Goal: Information Seeking & Learning: Find specific fact

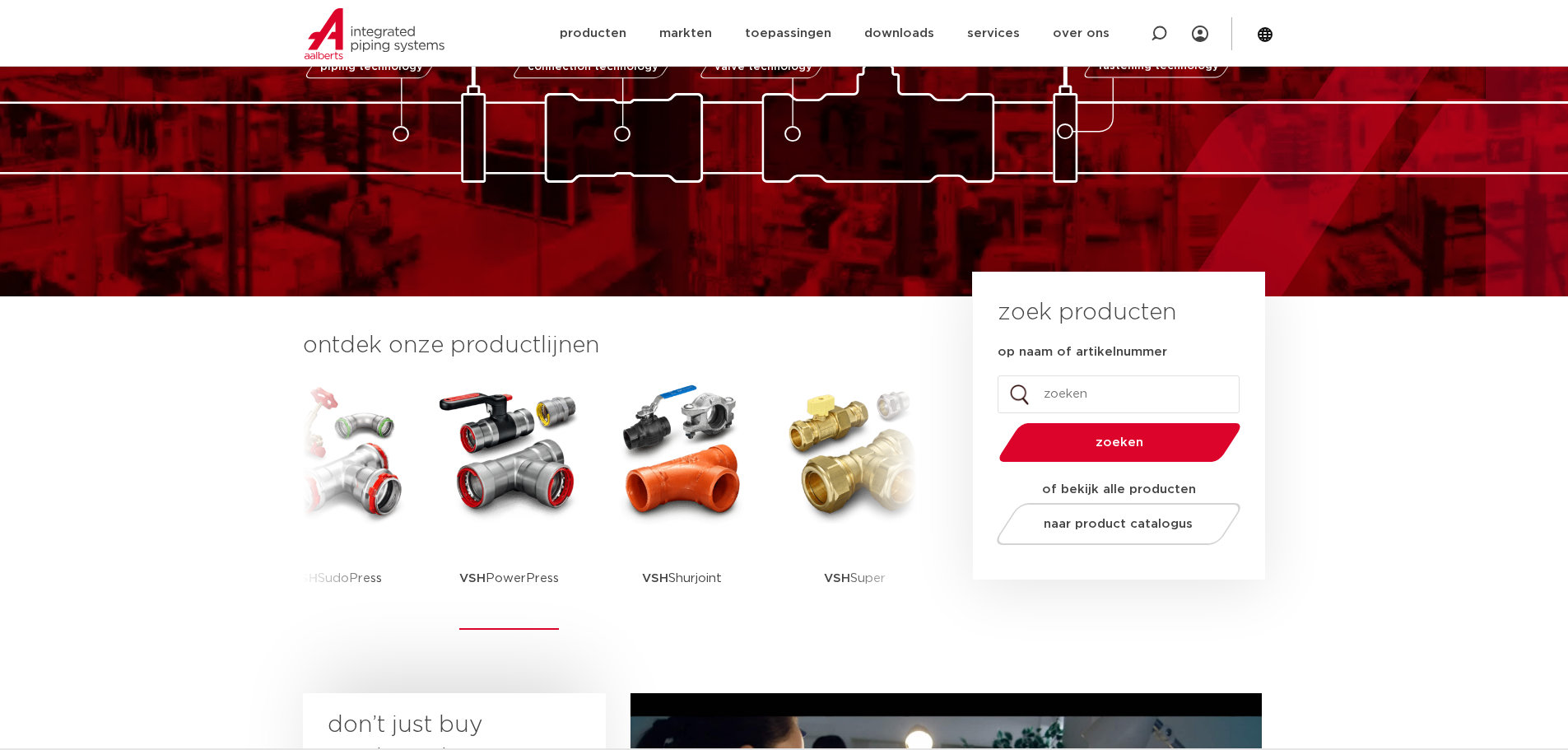
click at [538, 476] on img at bounding box center [510, 452] width 148 height 148
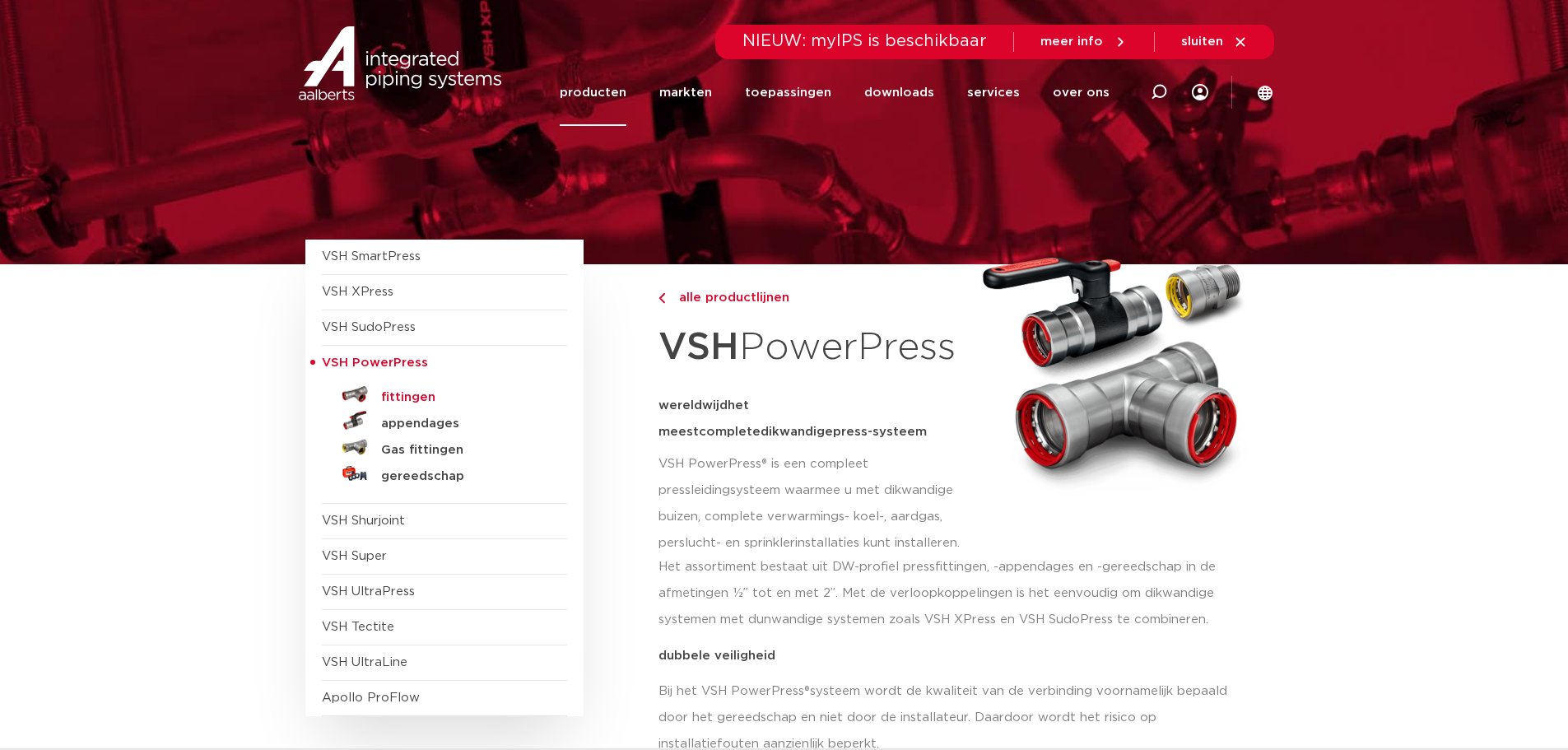
click at [410, 398] on h5 "fittingen" at bounding box center [462, 397] width 163 height 15
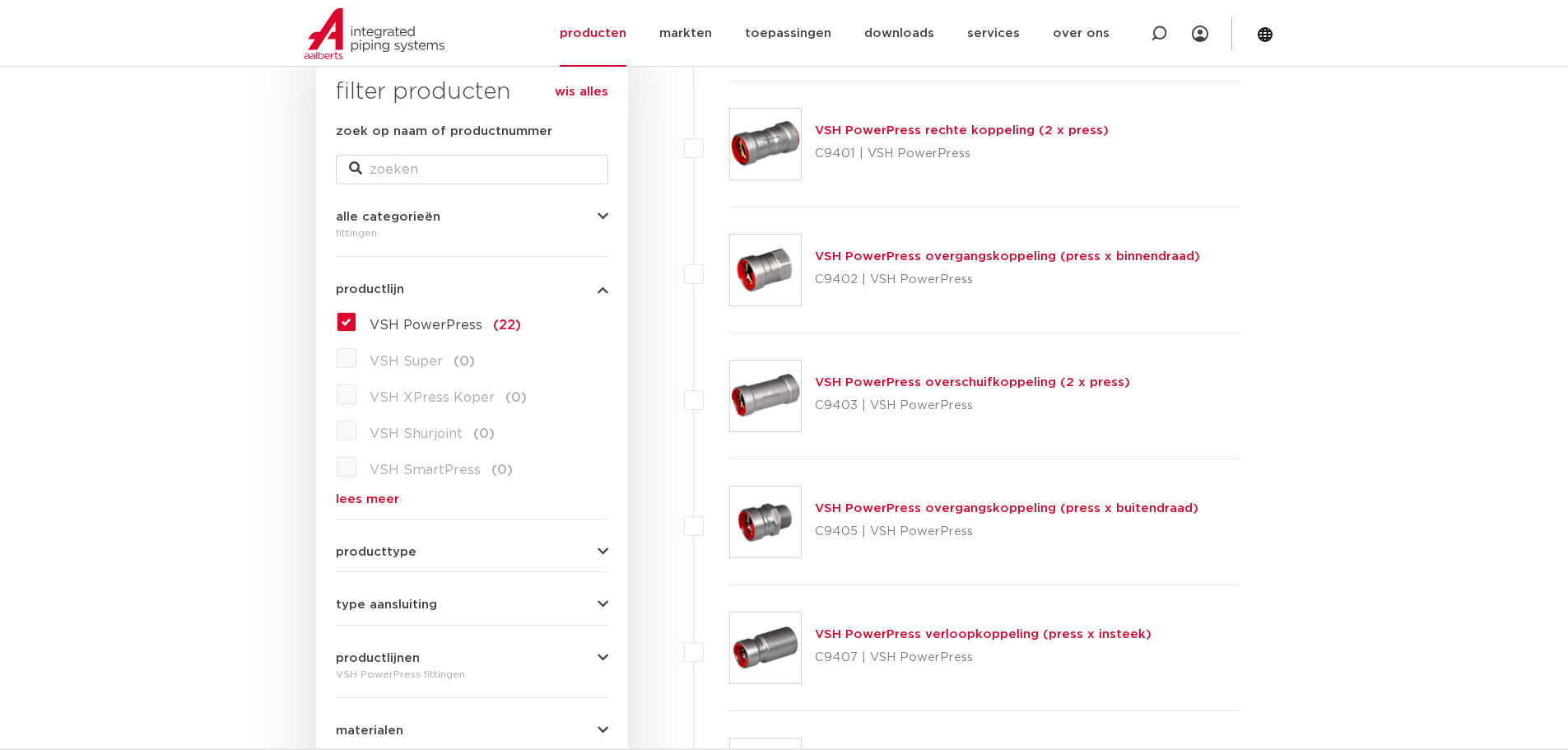
scroll to position [247, 0]
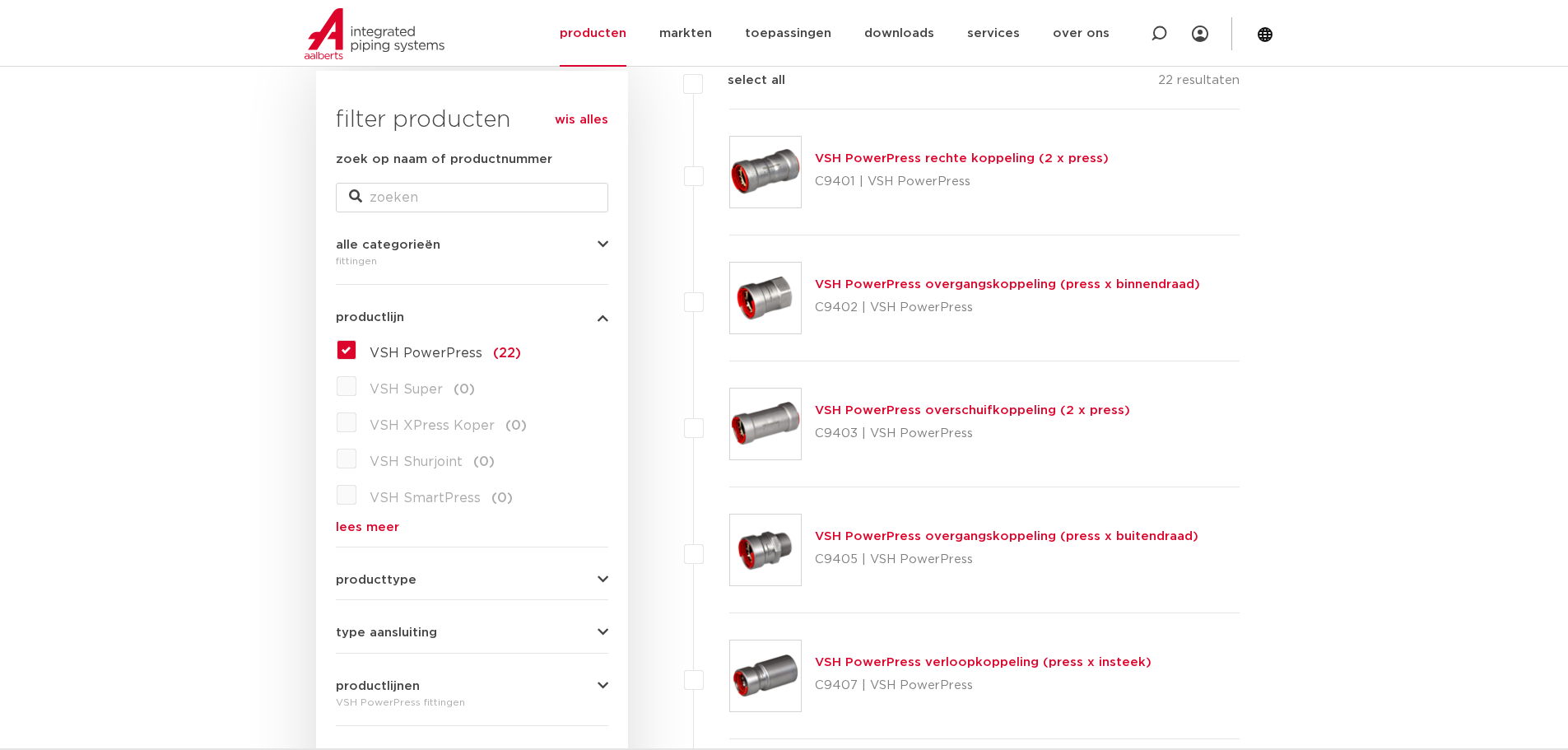
click at [771, 291] on img at bounding box center [765, 298] width 71 height 71
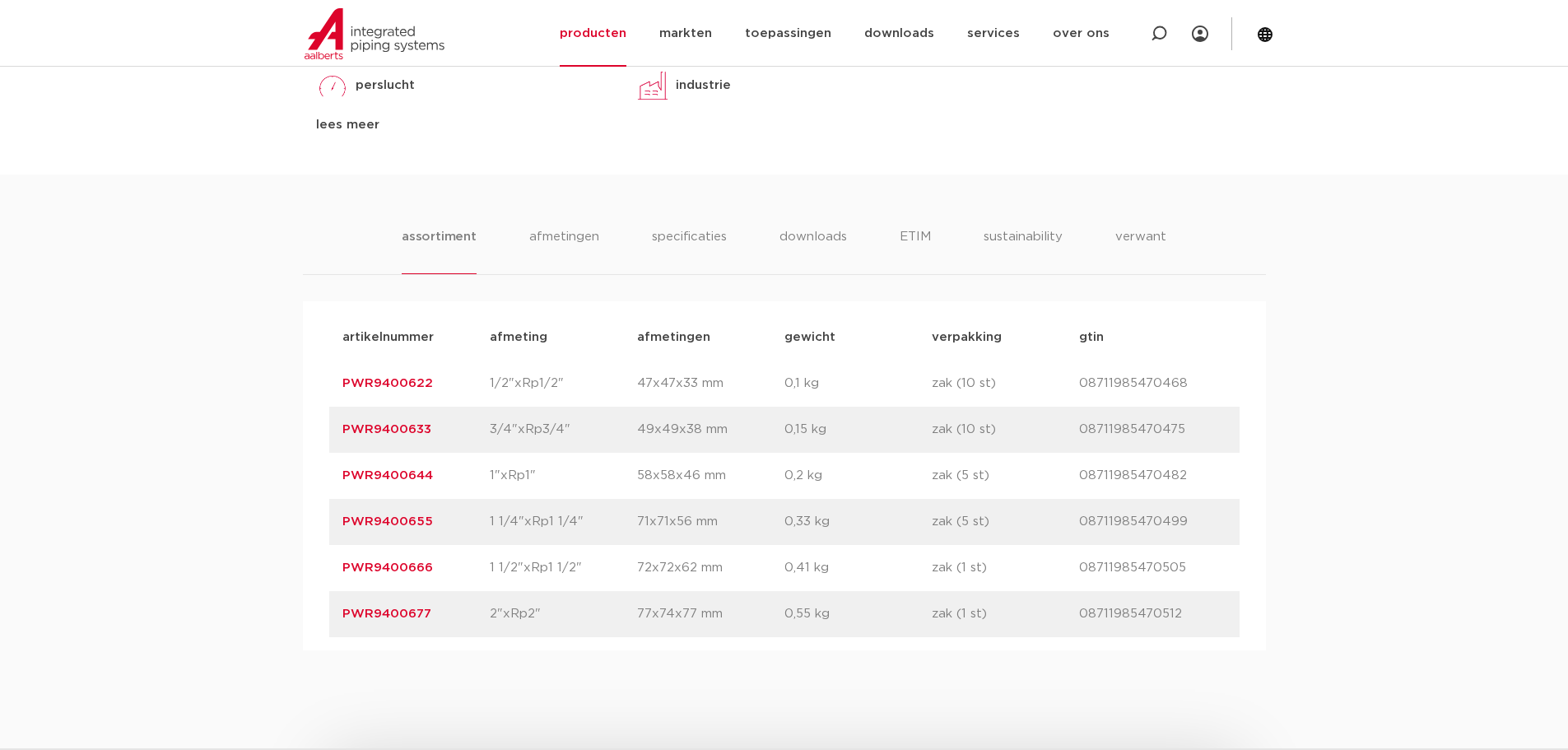
scroll to position [988, 0]
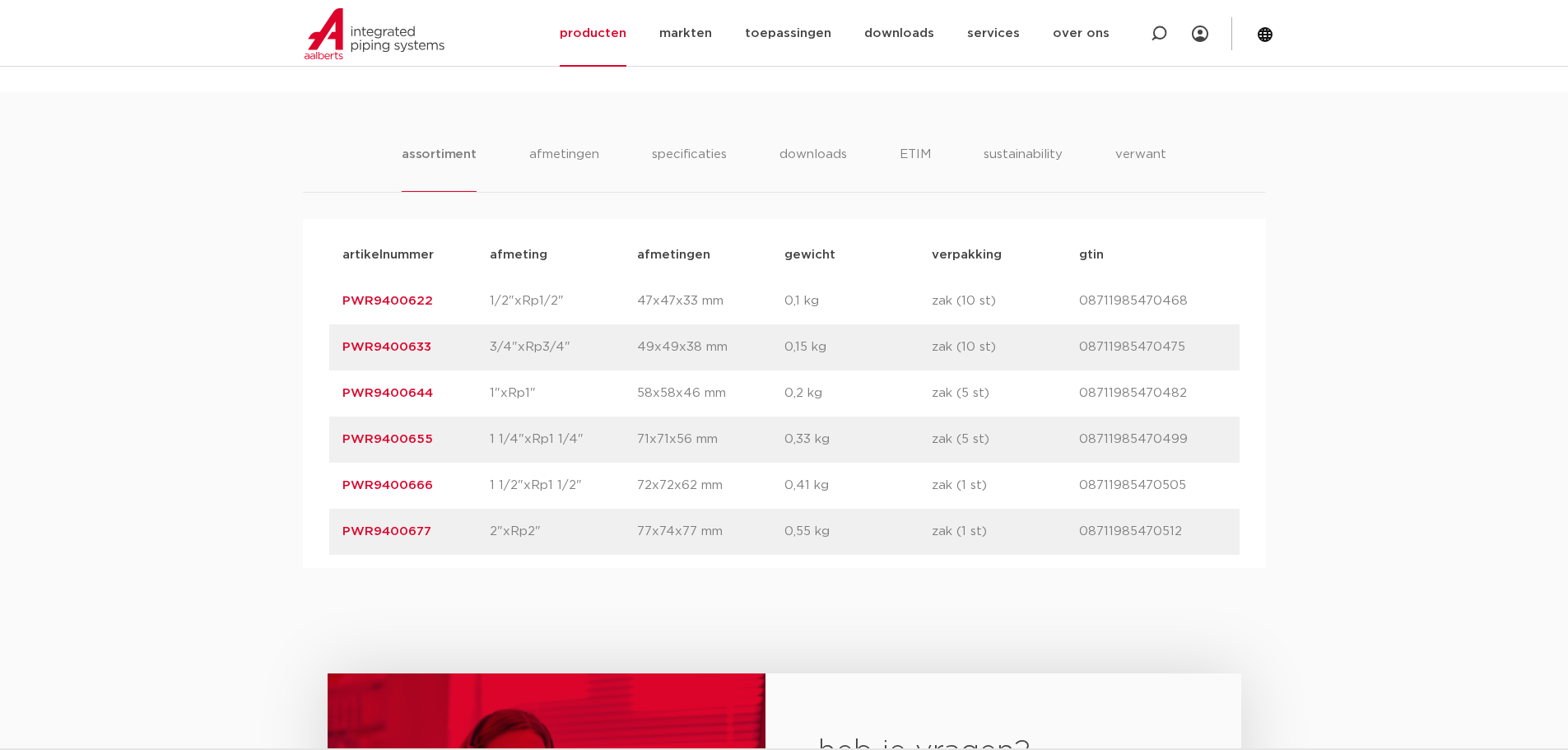
click at [407, 391] on link "PWR9400644" at bounding box center [387, 393] width 90 height 13
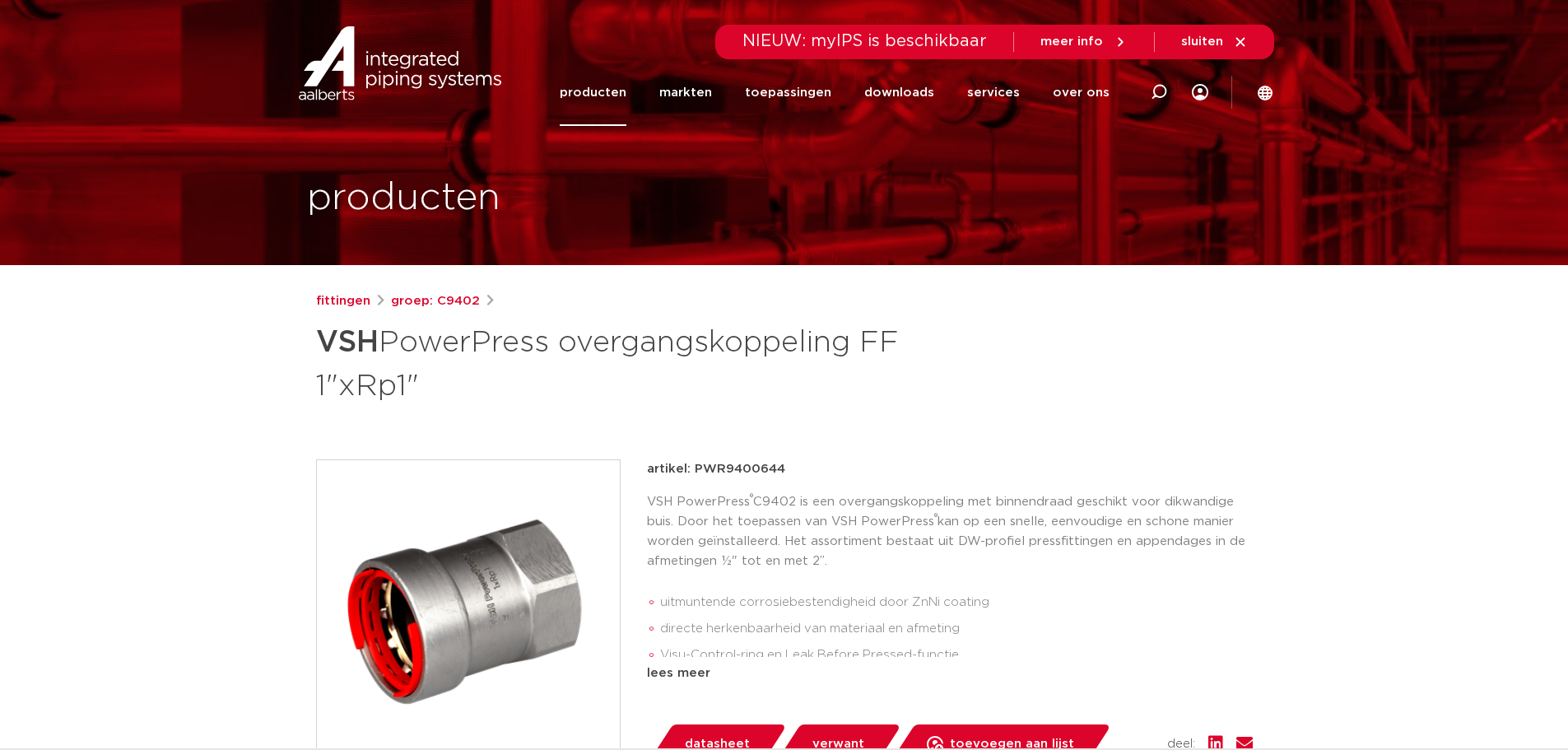
drag, startPoint x: 780, startPoint y: 470, endPoint x: 693, endPoint y: 476, distance: 87.2
click at [693, 476] on p "artikel: PWR9400644" at bounding box center [716, 469] width 139 height 20
copy p "PWR9400644"
